Goal: Transaction & Acquisition: Purchase product/service

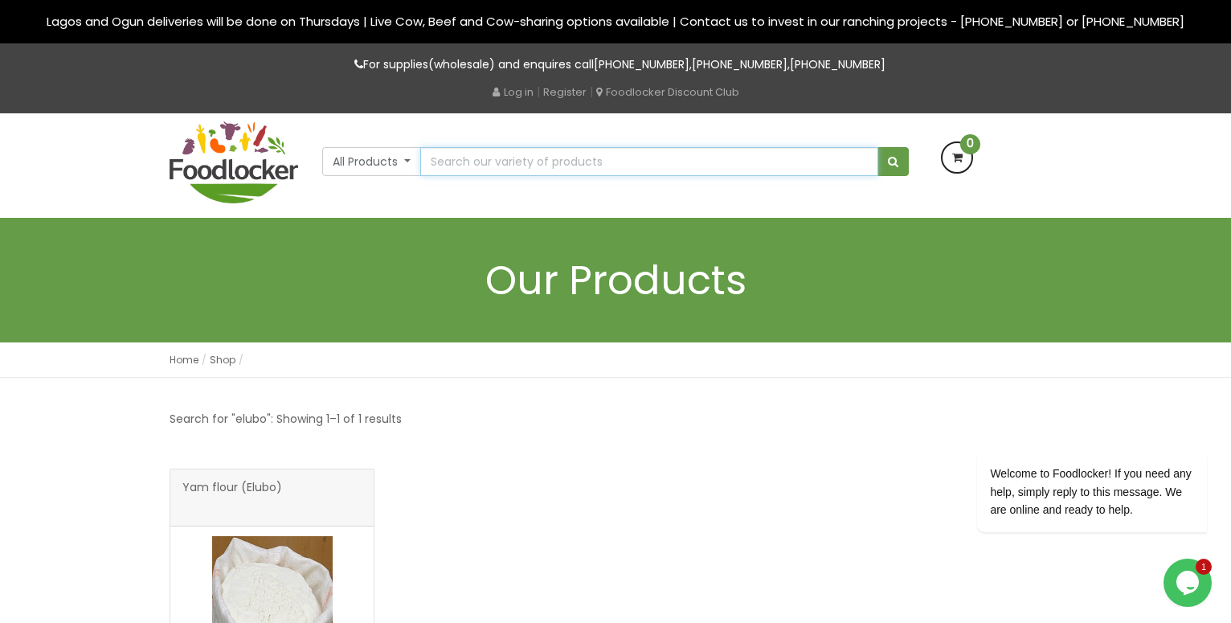
click at [493, 155] on input "text" at bounding box center [649, 161] width 458 height 29
type input "ebans"
click at [877, 147] on button "submit" at bounding box center [892, 161] width 31 height 29
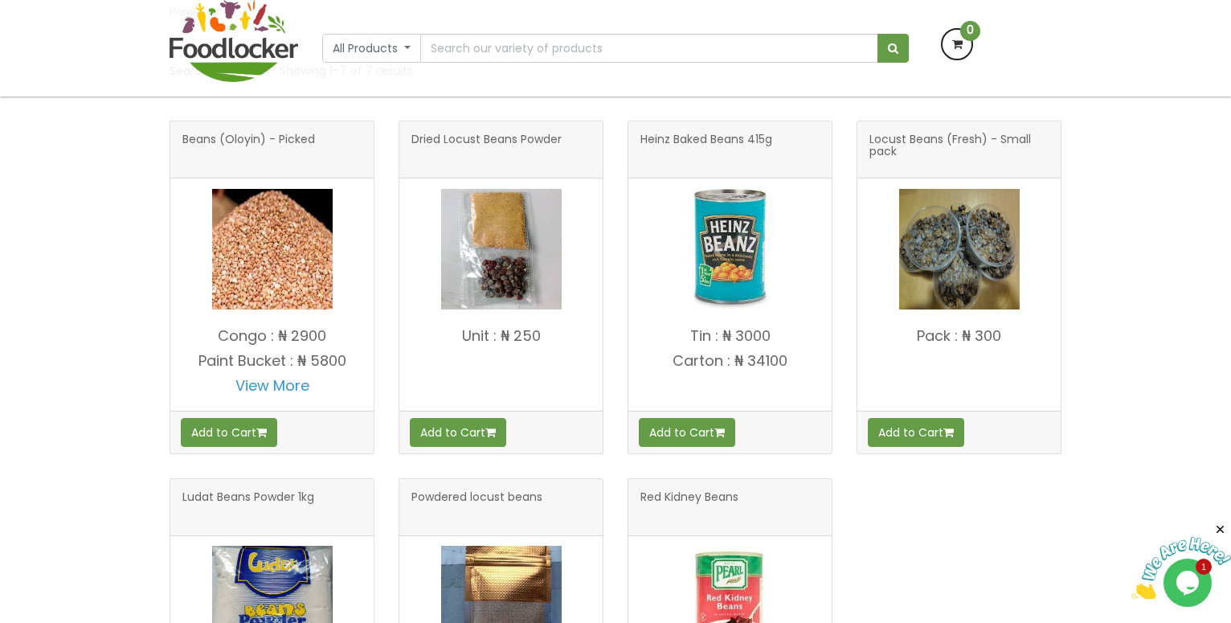
scroll to position [246, 0]
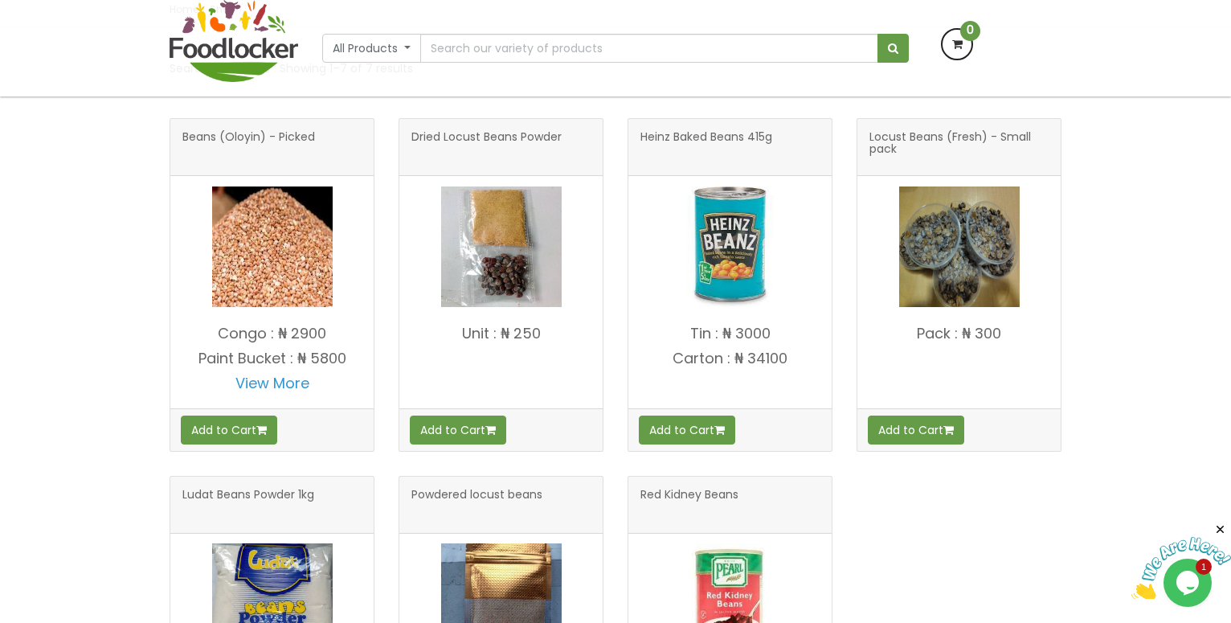
click at [308, 242] on img at bounding box center [272, 246] width 120 height 120
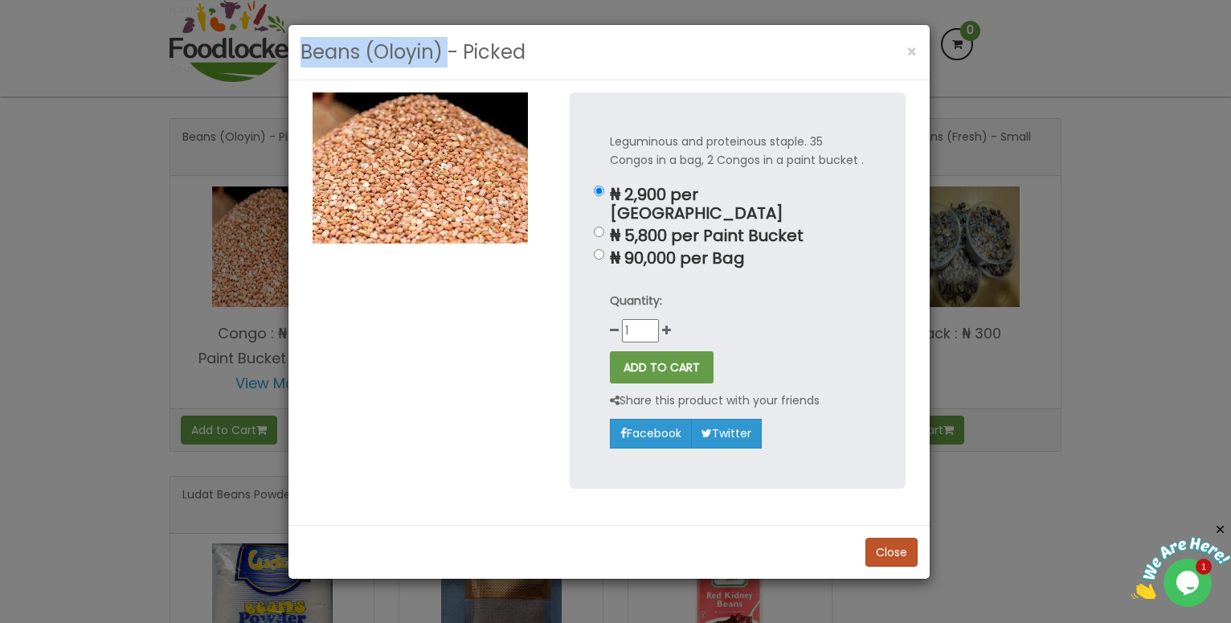
drag, startPoint x: 300, startPoint y: 51, endPoint x: 445, endPoint y: 59, distance: 145.6
click at [445, 59] on div "Beans (Oloyin) - Picked ×" at bounding box center [608, 52] width 641 height 55
copy h3 "Beans (Oloyin)"
